Goal: Task Accomplishment & Management: Manage account settings

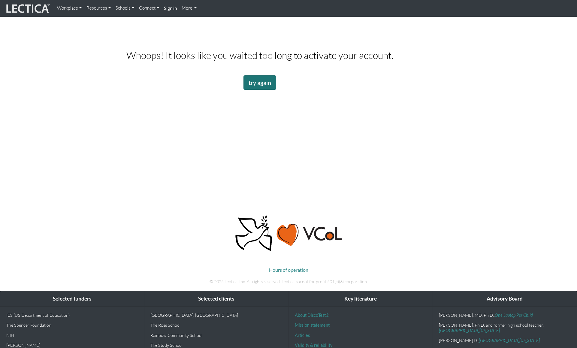
click at [255, 90] on link "try again" at bounding box center [260, 82] width 33 height 14
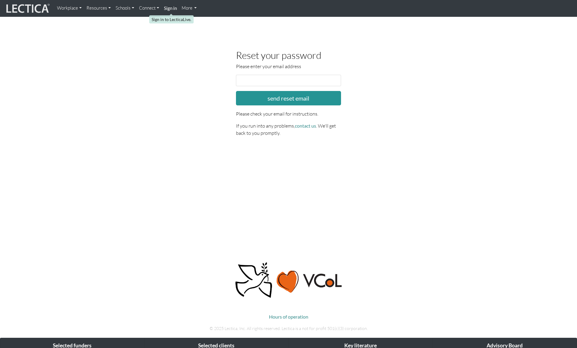
click at [173, 9] on strong "Sign in" at bounding box center [170, 7] width 13 height 5
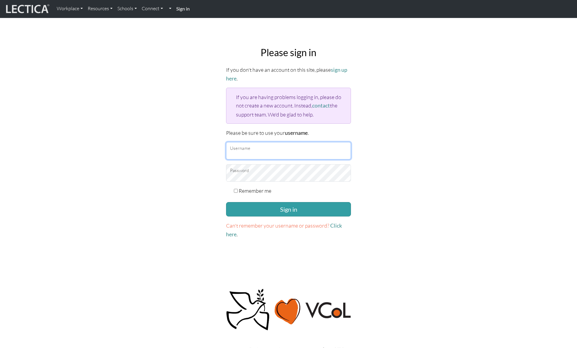
type input "[PERSON_NAME][EMAIL_ADDRESS][PERSON_NAME][DOMAIN_NAME]"
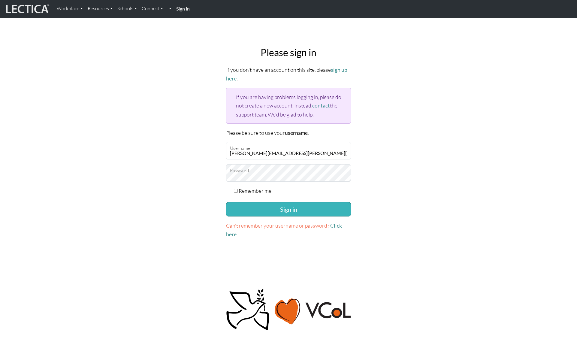
click at [291, 208] on button "Sign in" at bounding box center [288, 209] width 125 height 14
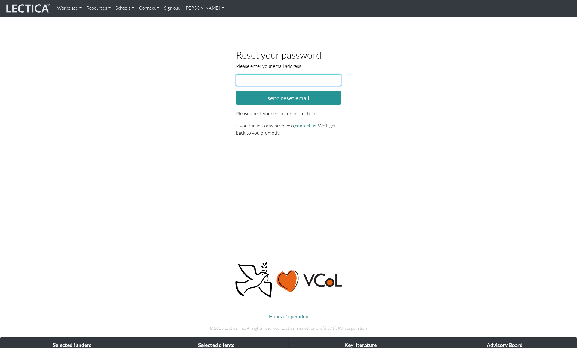
click at [264, 77] on input "email" at bounding box center [288, 79] width 105 height 11
drag, startPoint x: 144, startPoint y: 26, endPoint x: 150, endPoint y: 23, distance: 7.2
click at [144, 26] on body "Workplace Assessments Why LectaTests? About LectaTests Leadership Leader develo…" at bounding box center [288, 222] width 577 height 445
click at [71, 8] on link "Workplace" at bounding box center [69, 8] width 29 height 12
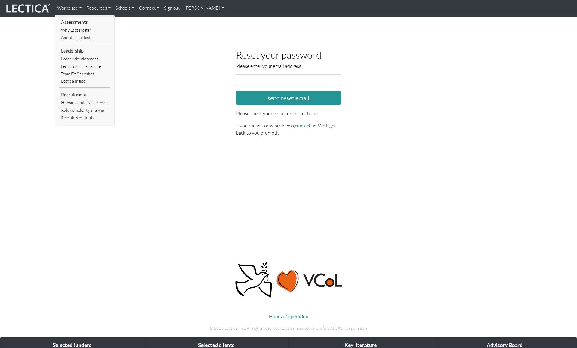
click at [206, 9] on link "[PERSON_NAME]" at bounding box center [204, 8] width 45 height 12
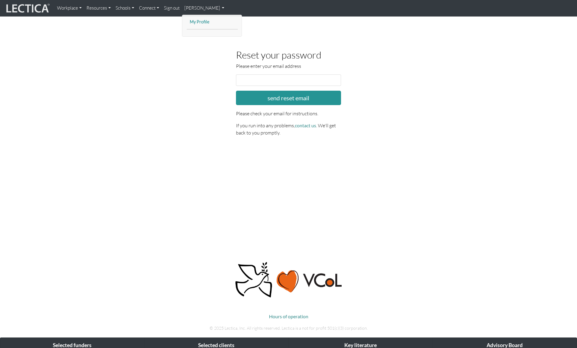
click at [200, 21] on link "My Profile" at bounding box center [212, 22] width 48 height 8
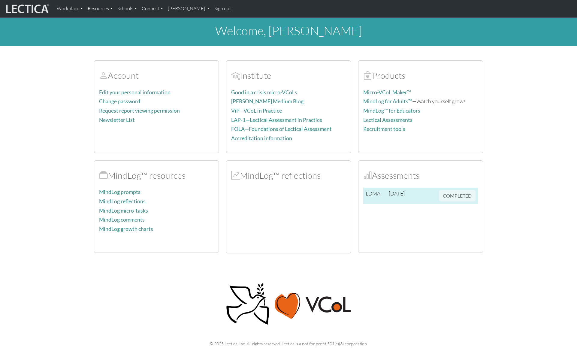
click at [449, 195] on span "COMPLETED" at bounding box center [457, 195] width 37 height 7
drag, startPoint x: 387, startPoint y: 195, endPoint x: 373, endPoint y: 194, distance: 13.8
click at [386, 195] on tr "LDMA [DATE] COMPLETED" at bounding box center [420, 196] width 115 height 17
click at [374, 192] on td "LDMA" at bounding box center [374, 196] width 23 height 17
click at [458, 197] on span "COMPLETED" at bounding box center [457, 195] width 37 height 7
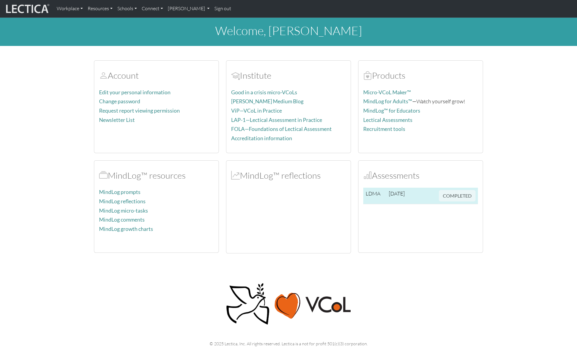
click at [458, 197] on span "COMPLETED" at bounding box center [457, 195] width 37 height 7
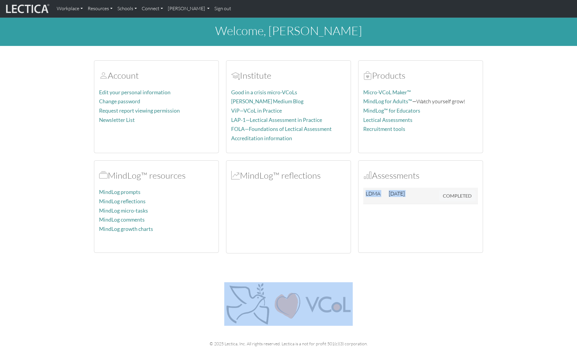
drag, startPoint x: 458, startPoint y: 197, endPoint x: 214, endPoint y: 190, distance: 244.2
click at [453, 197] on span "COMPLETED" at bounding box center [457, 195] width 37 height 7
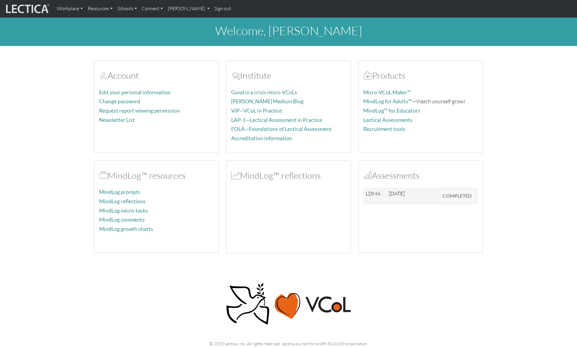
drag, startPoint x: 208, startPoint y: 191, endPoint x: 159, endPoint y: 197, distance: 49.1
click at [208, 191] on p "MindLog prompts" at bounding box center [156, 192] width 115 height 9
